Goal: Task Accomplishment & Management: Use online tool/utility

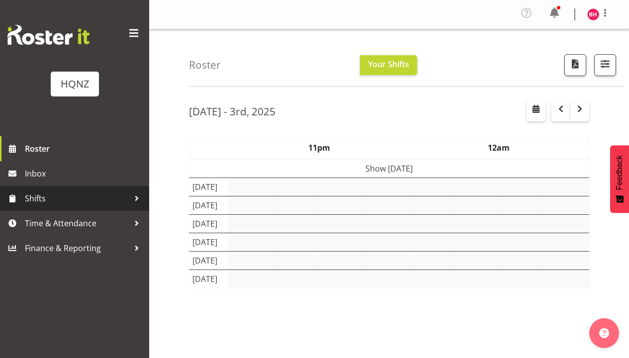
click at [51, 204] on span "Shifts" at bounding box center [77, 198] width 104 height 15
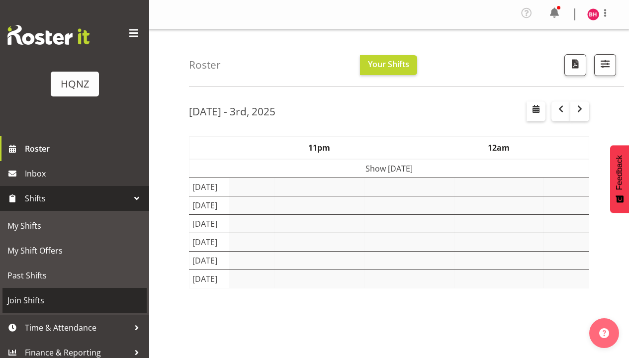
click at [55, 303] on span "Join Shifts" at bounding box center [74, 300] width 134 height 15
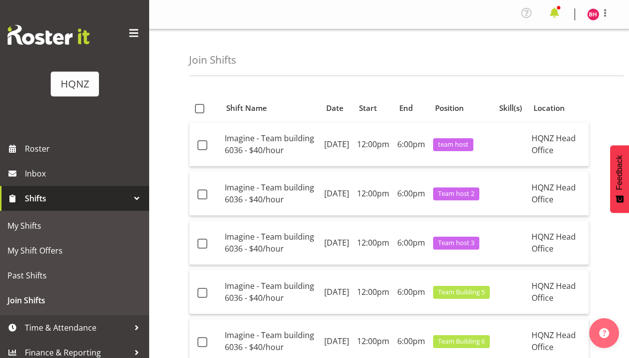
click at [557, 16] on span at bounding box center [554, 13] width 16 height 16
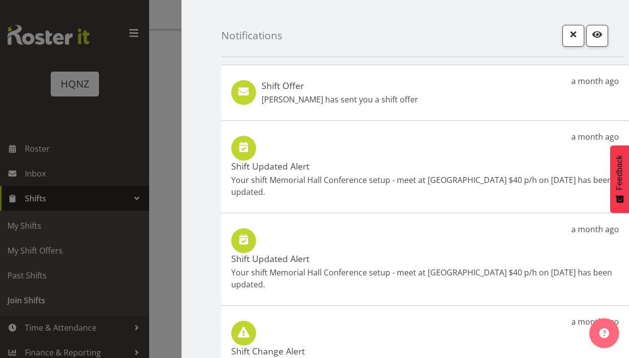
click at [145, 168] on div at bounding box center [314, 179] width 629 height 358
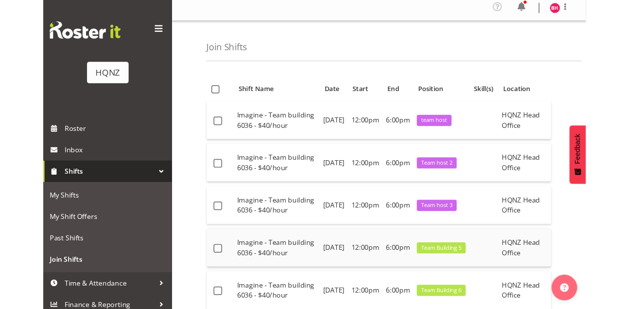
scroll to position [4, 0]
